Goal: Task Accomplishment & Management: Manage account settings

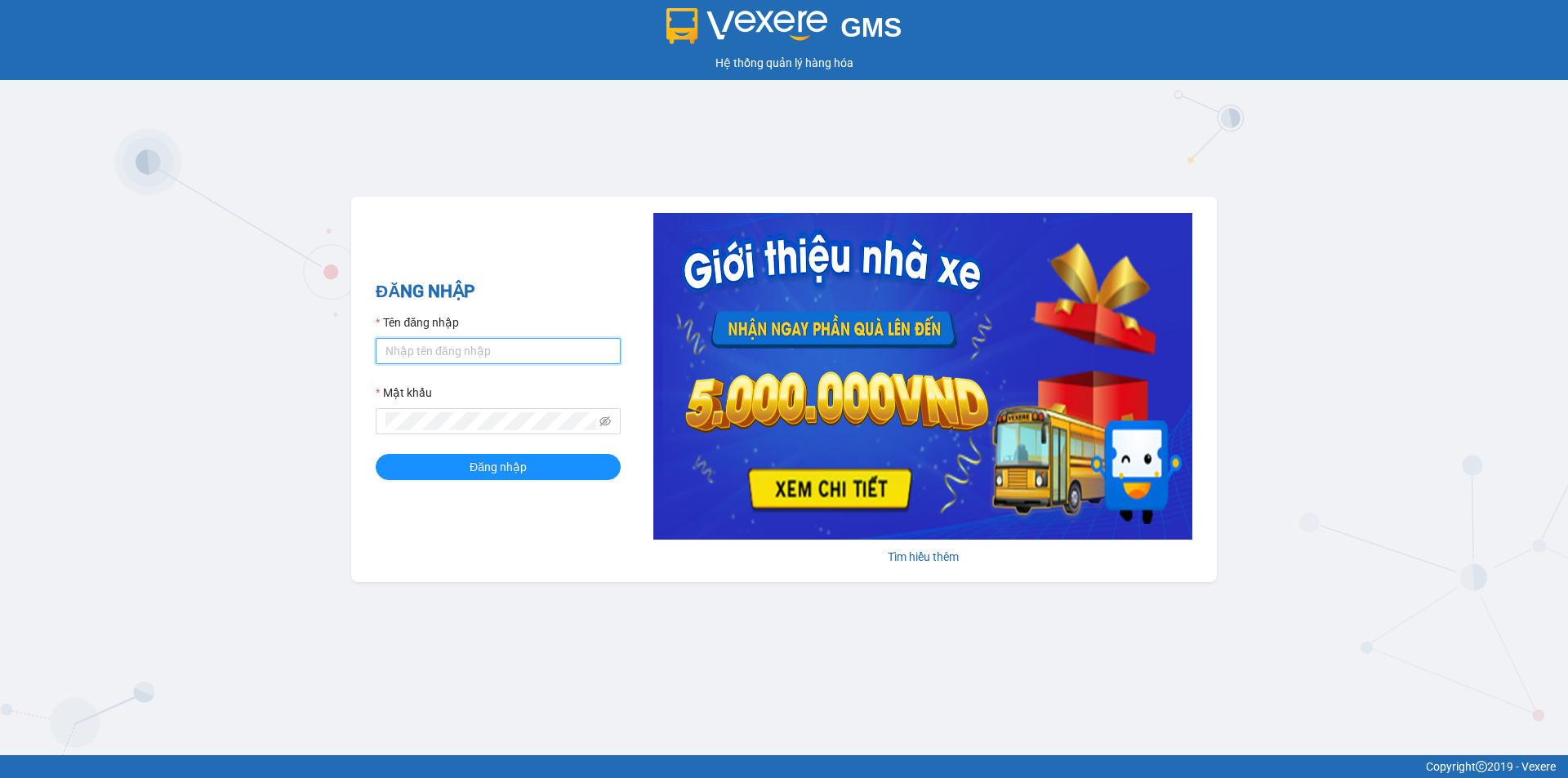
click at [477, 362] on input "Tên đăng nhập" at bounding box center [498, 351] width 245 height 26
drag, startPoint x: 537, startPoint y: 352, endPoint x: 98, endPoint y: 408, distance: 442.6
click at [98, 408] on div "GMS Hệ thống quản lý hàng hóa ĐĂNG NHẬP Tên đăng nhập thanhtang.namhailimo Mật …" at bounding box center [784, 378] width 1568 height 755
type input "thien.namhailimo"
click at [376, 454] on button "Đăng nhập" at bounding box center [498, 467] width 245 height 26
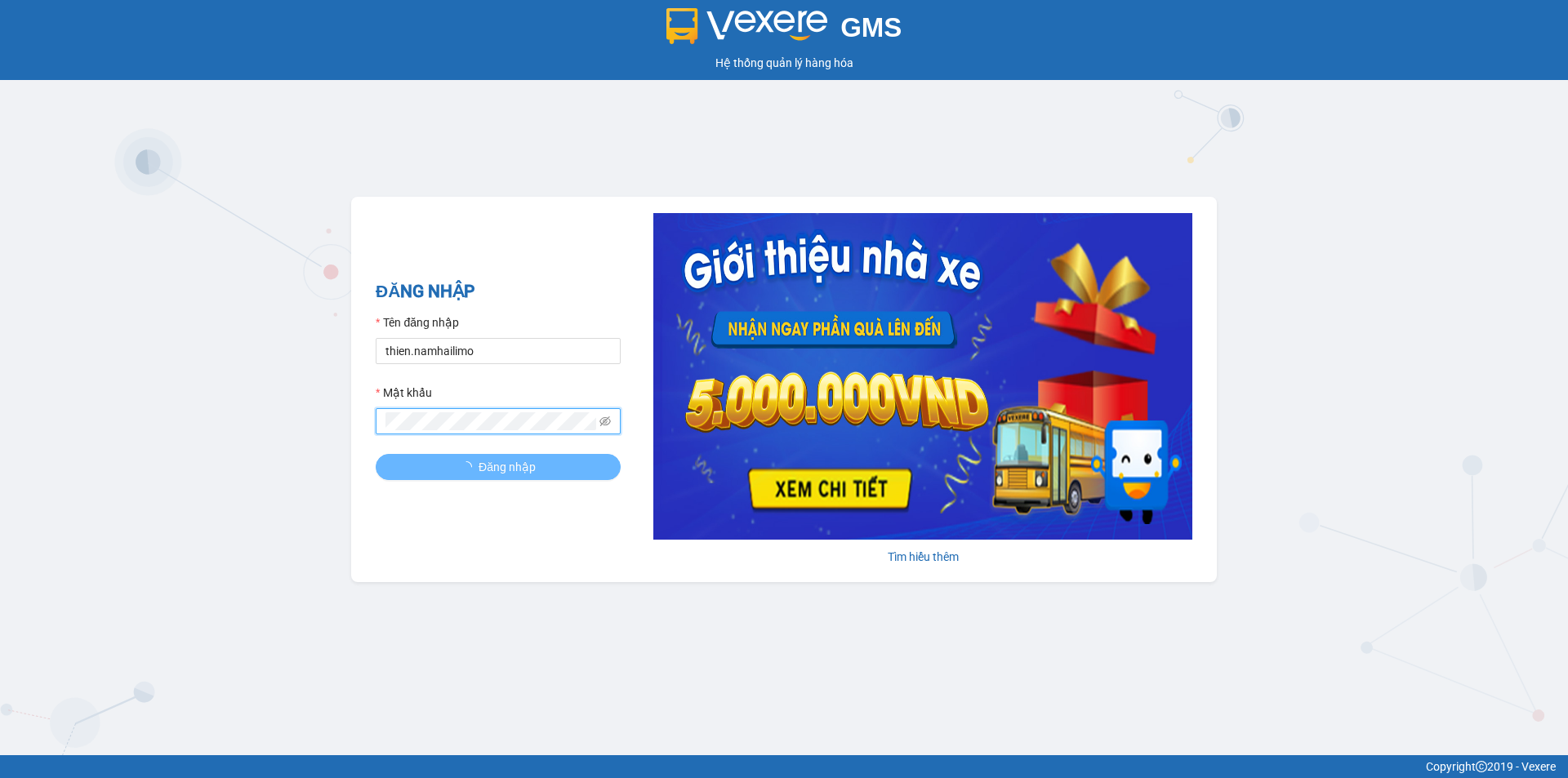
click at [376, 454] on button "Đăng nhập" at bounding box center [498, 467] width 245 height 26
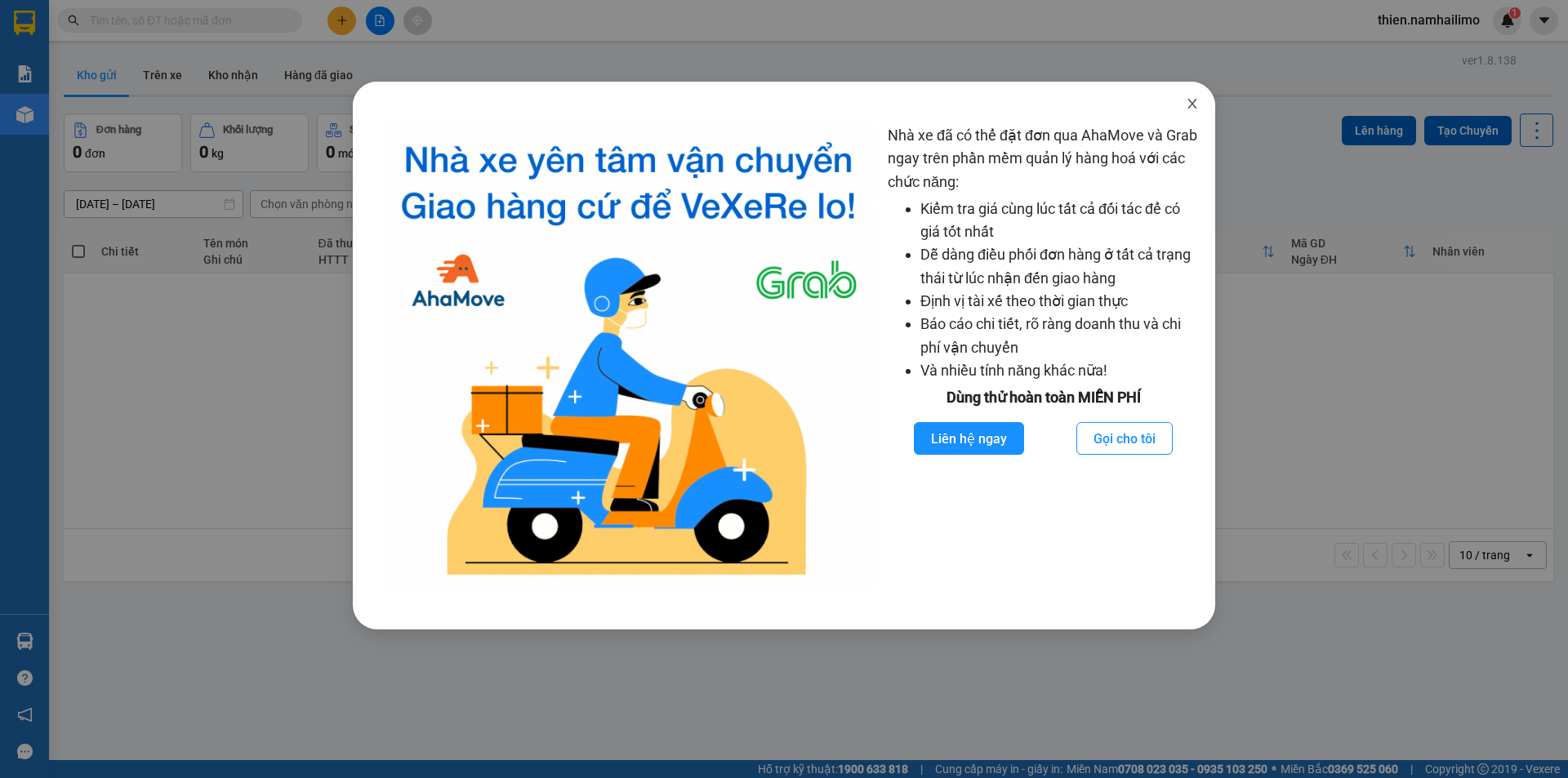
click at [1190, 106] on icon "close" at bounding box center [1192, 104] width 9 height 9
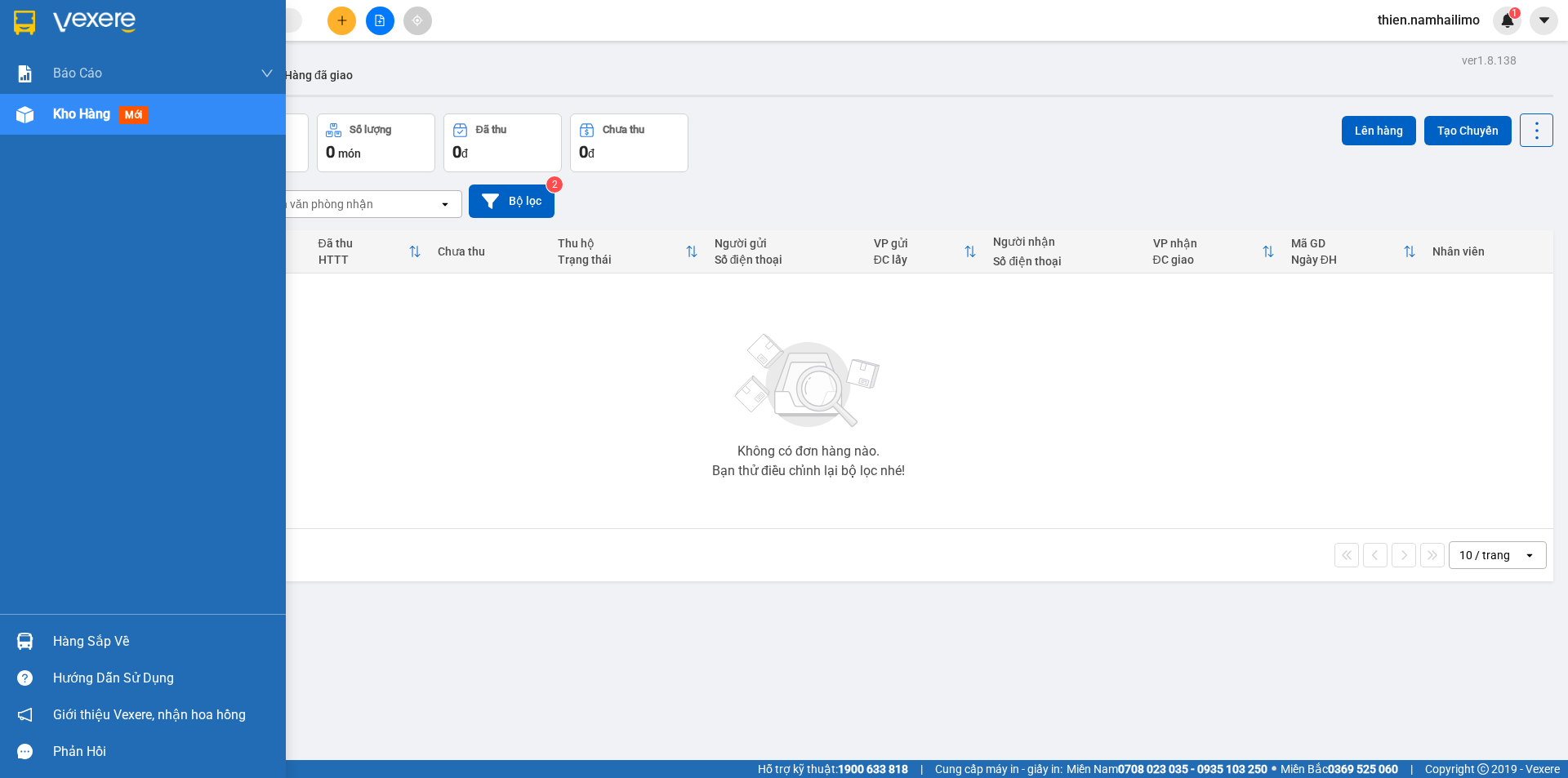
click at [46, 631] on div "Hàng sắp về" at bounding box center [143, 641] width 286 height 37
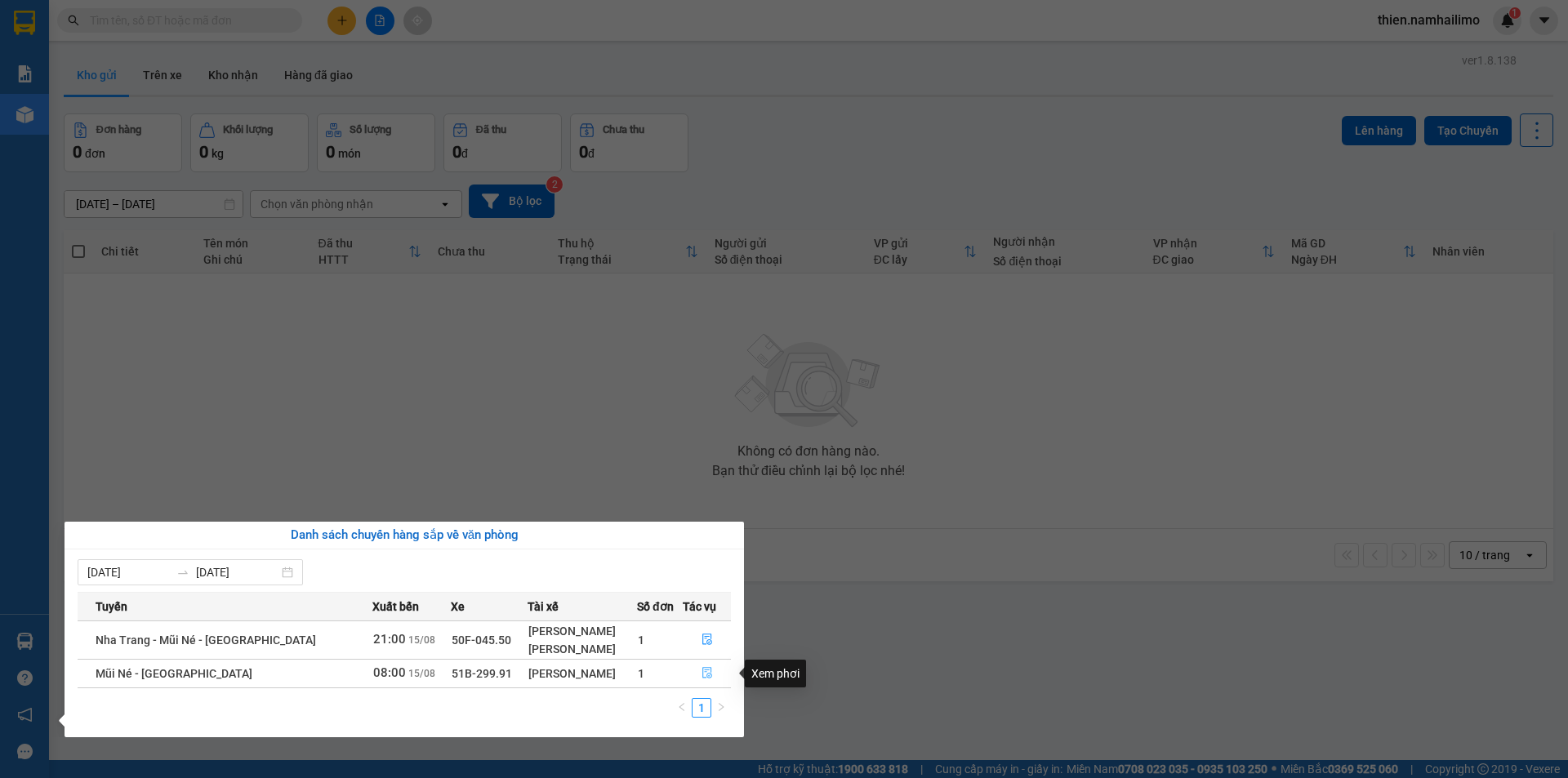
click at [695, 671] on button "button" at bounding box center [707, 673] width 46 height 26
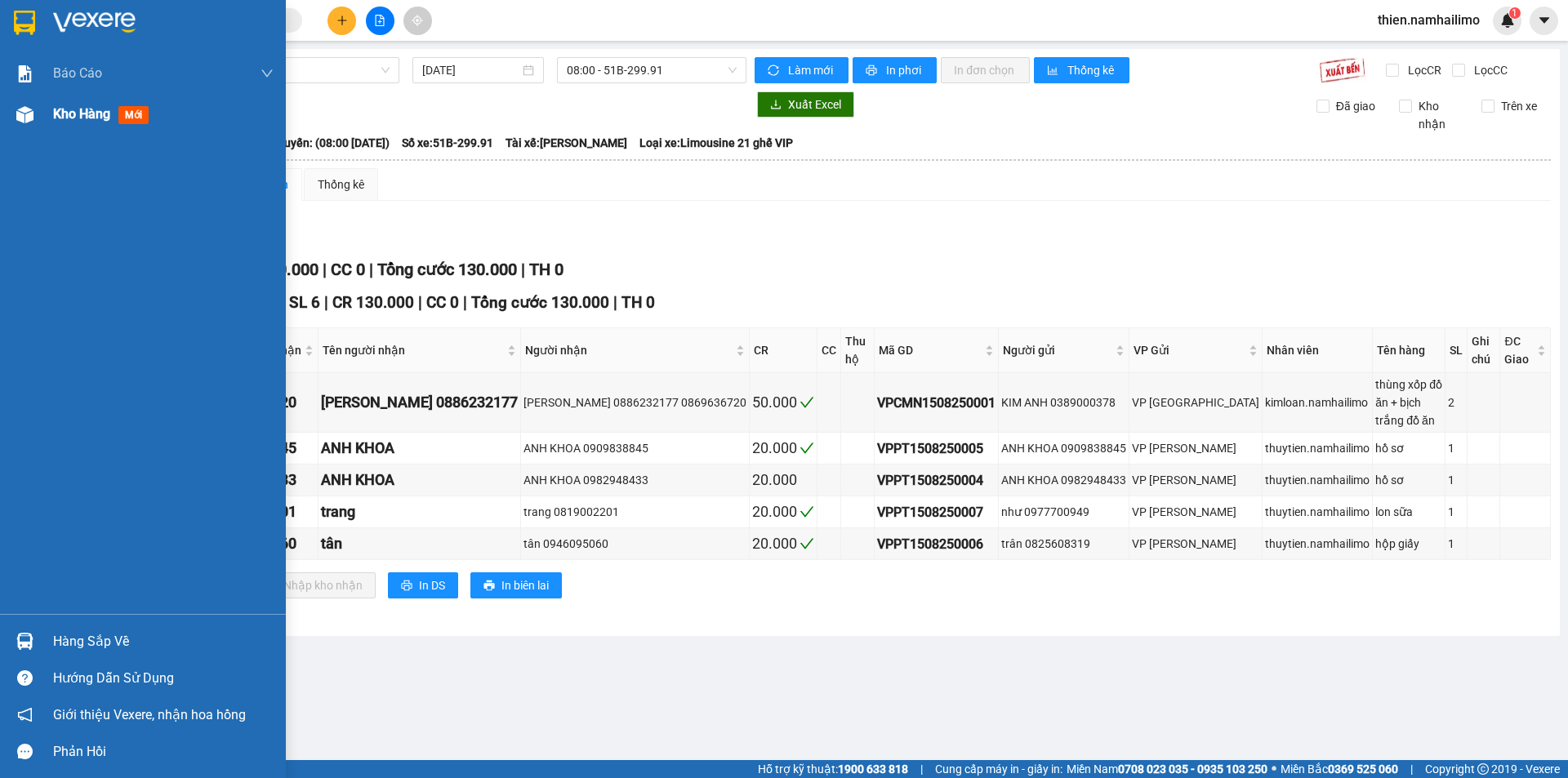
click at [32, 121] on img at bounding box center [25, 114] width 17 height 17
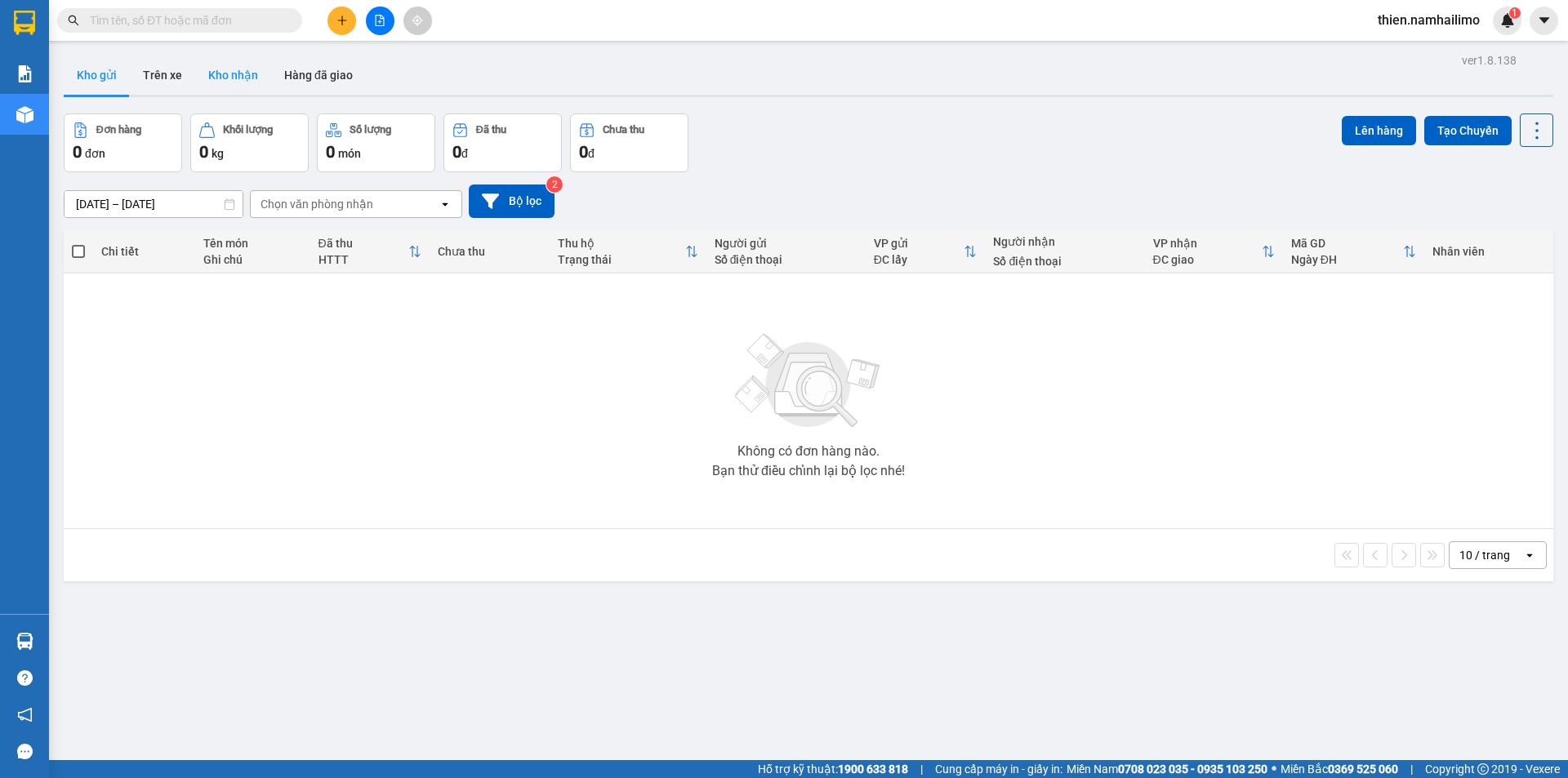
click at [254, 72] on button "Kho nhận" at bounding box center [233, 75] width 76 height 39
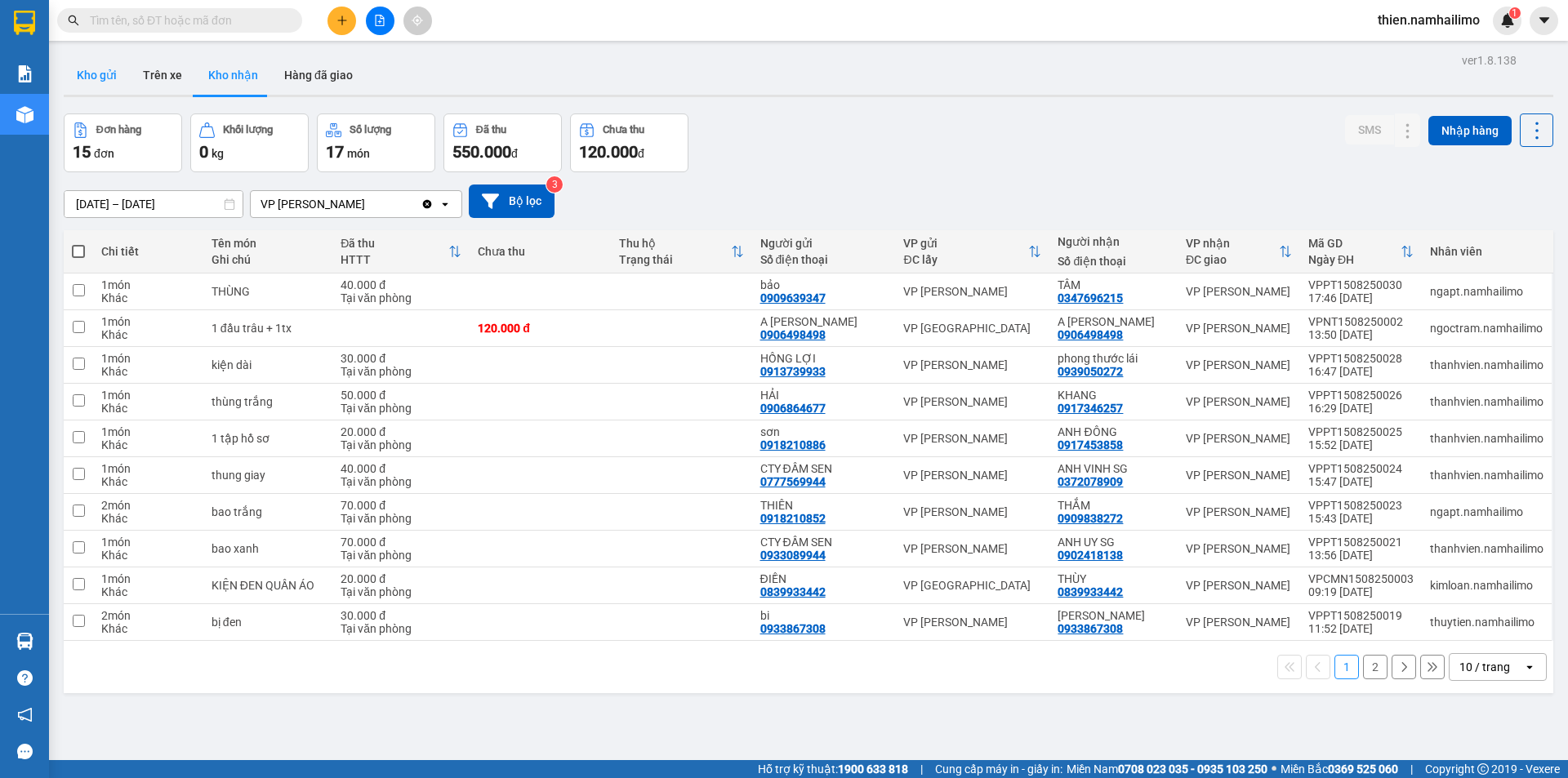
click at [103, 74] on button "Kho gửi" at bounding box center [96, 75] width 66 height 39
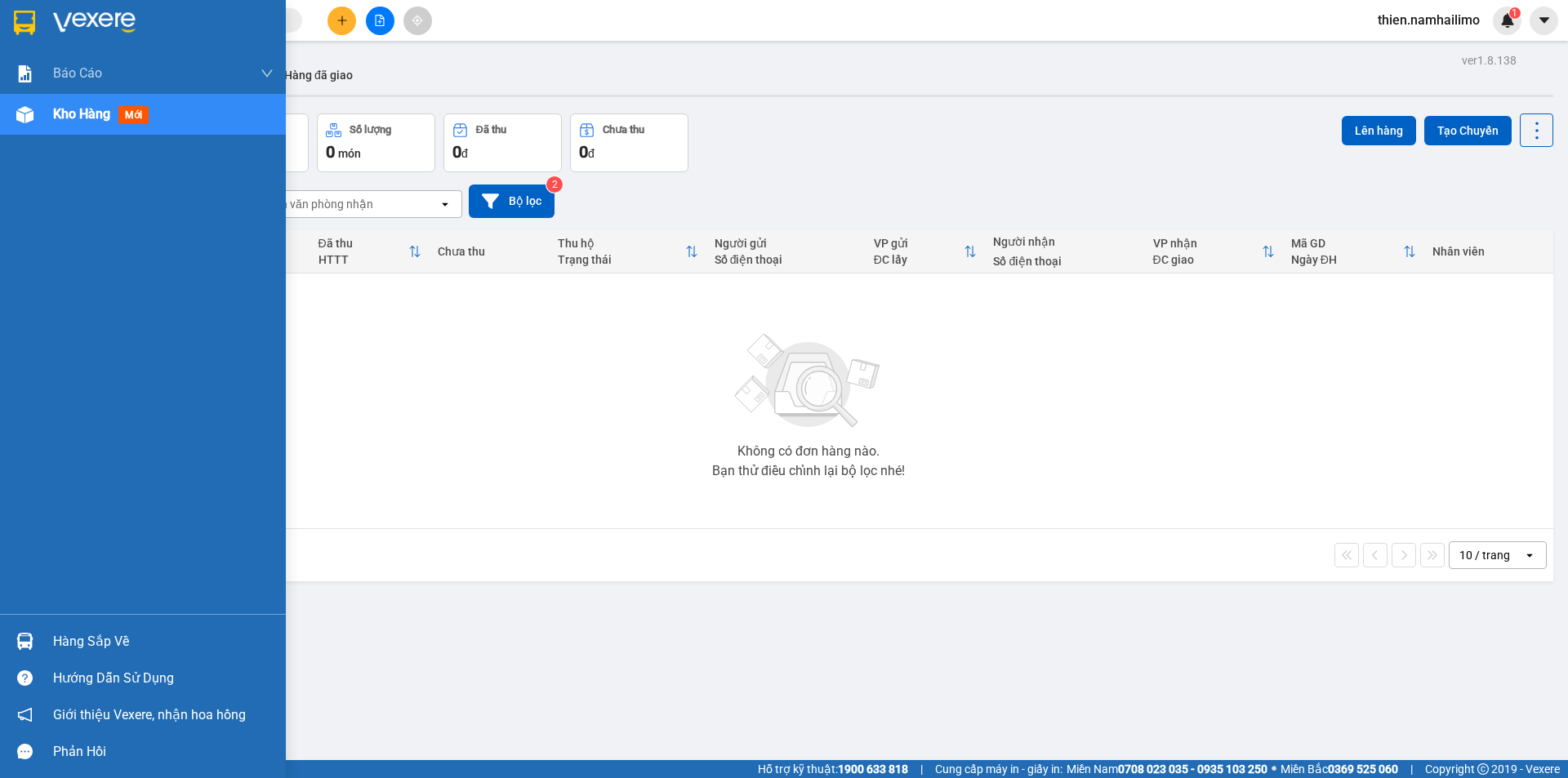
drag, startPoint x: 57, startPoint y: 640, endPoint x: 76, endPoint y: 631, distance: 21.0
click at [58, 641] on div "Hàng sắp về" at bounding box center [162, 641] width 220 height 25
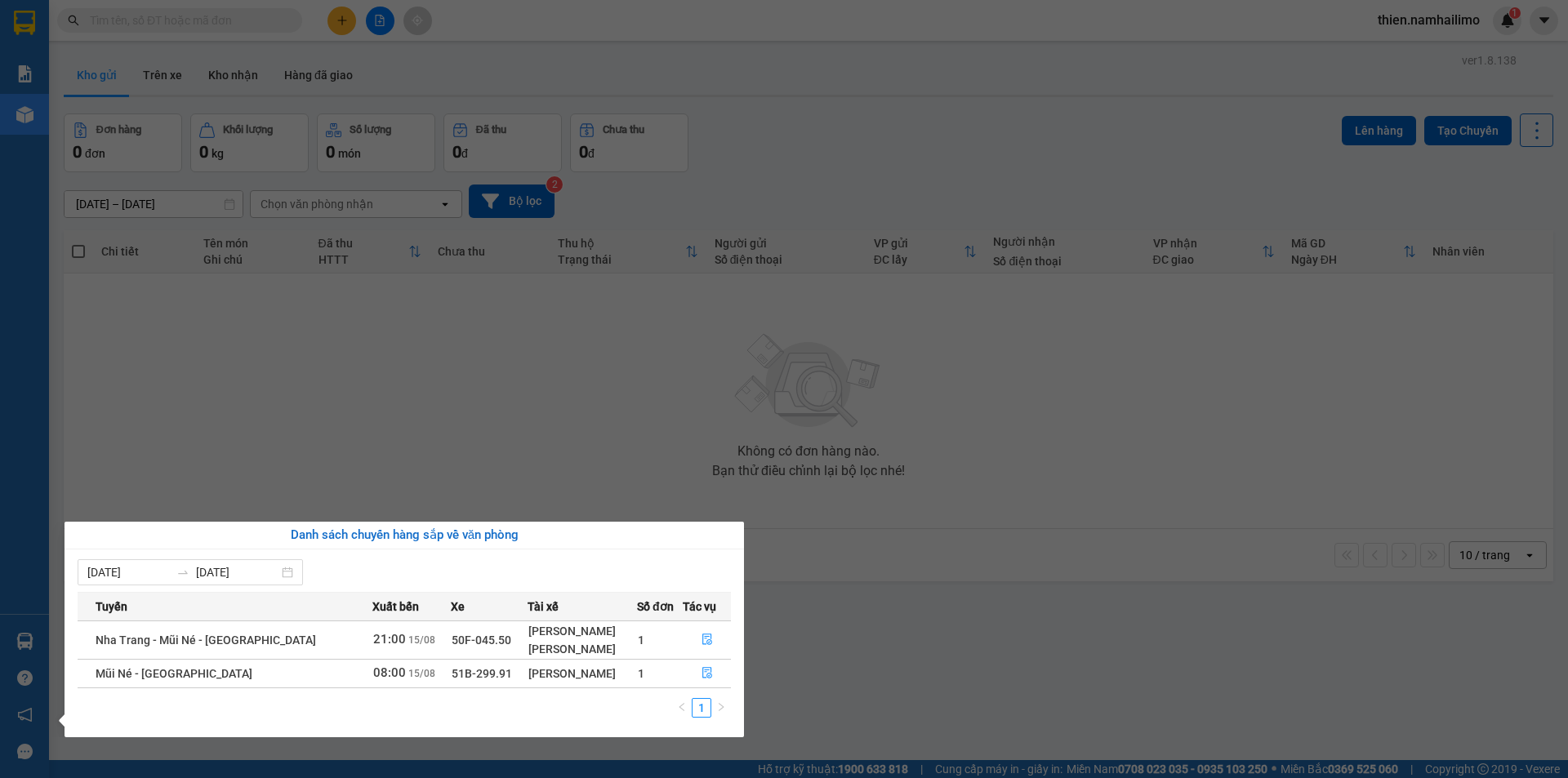
drag, startPoint x: 789, startPoint y: 516, endPoint x: 774, endPoint y: 493, distance: 27.5
click at [780, 510] on section "Kết quả tìm kiếm ( 0 ) Bộ lọc No Data thien.namhailimo 1 Báo cáo Báo cáo dòng t…" at bounding box center [784, 389] width 1568 height 778
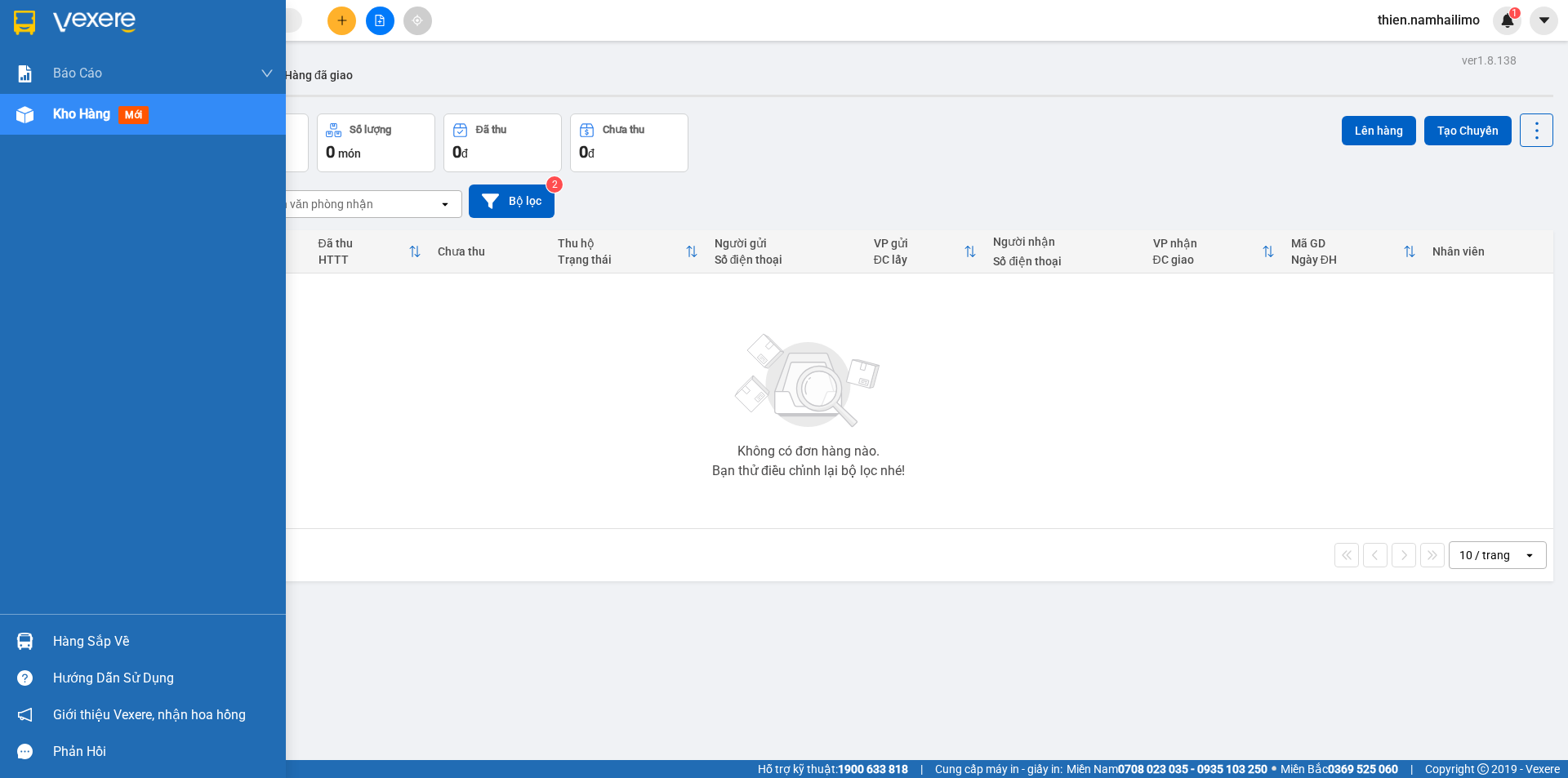
click at [27, 647] on img at bounding box center [25, 641] width 17 height 17
click at [26, 634] on img at bounding box center [25, 641] width 17 height 17
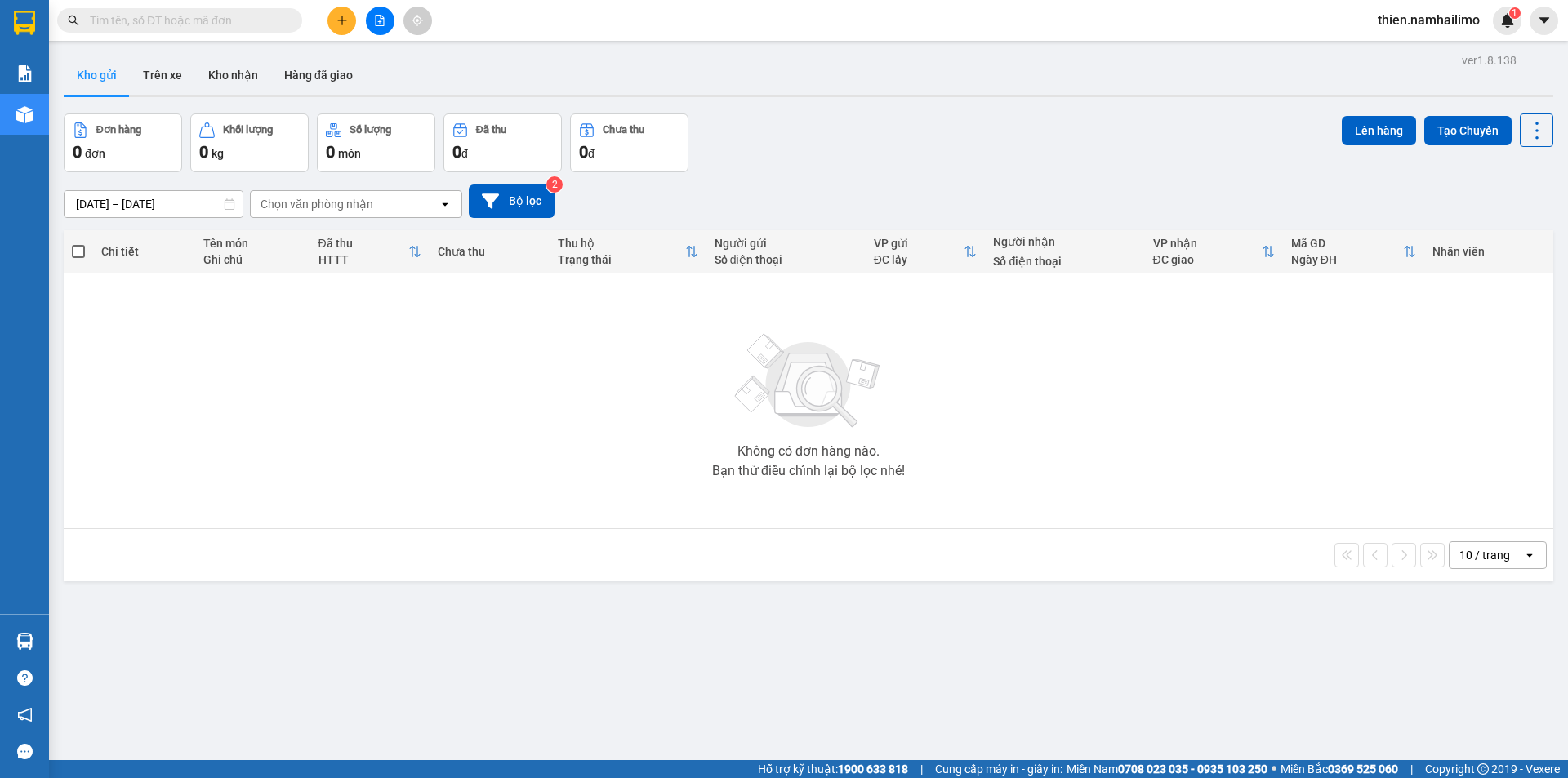
click at [1474, 90] on section "Kết quả tìm kiếm ( 0 ) Bộ lọc No Data thien.namhailimo 1 Báo cáo Báo cáo dòng t…" at bounding box center [784, 389] width 1568 height 778
click at [1535, 18] on button at bounding box center [1543, 21] width 28 height 28
click at [1432, 25] on span "thien.namhailimo" at bounding box center [1428, 20] width 128 height 21
click at [1434, 43] on span "Đăng xuất" at bounding box center [1435, 50] width 94 height 18
